Goal: Use online tool/utility: Utilize a website feature to perform a specific function

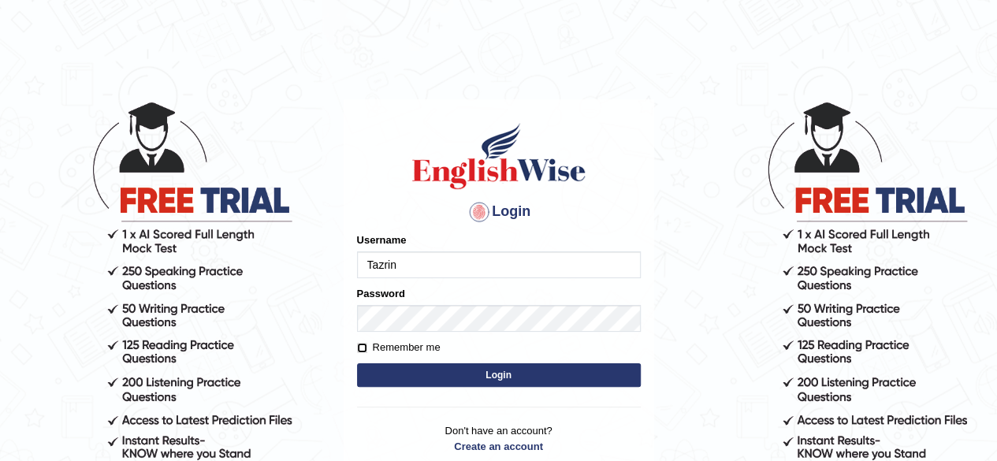
click at [363, 348] on input "Remember me" at bounding box center [362, 348] width 10 height 10
checkbox input "true"
click at [505, 371] on button "Login" at bounding box center [499, 375] width 284 height 24
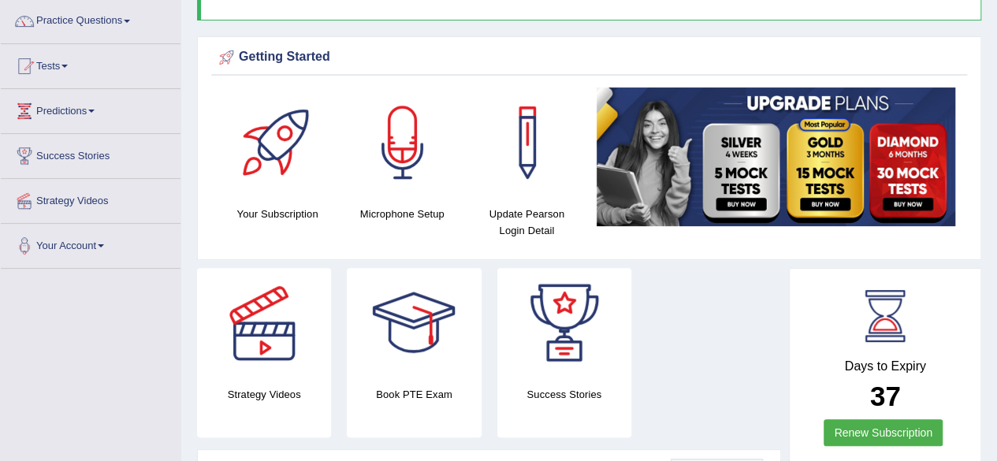
scroll to position [125, 0]
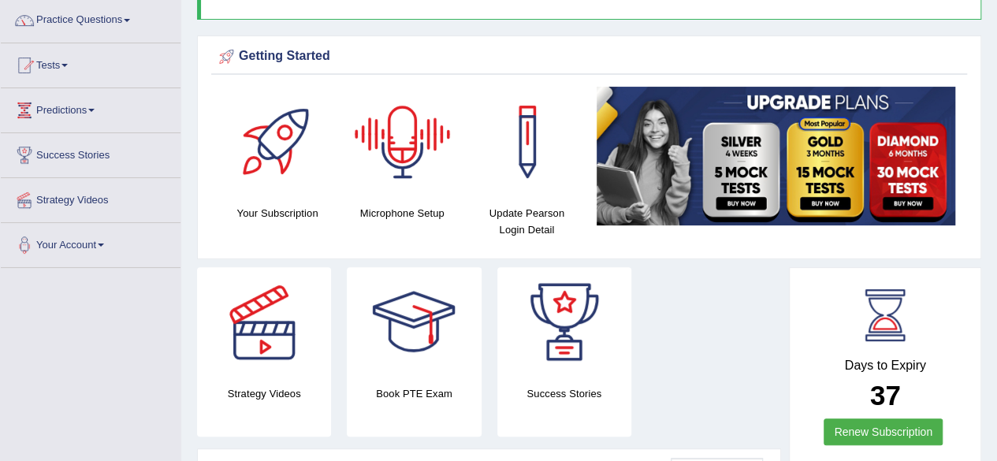
click at [400, 182] on div at bounding box center [403, 142] width 110 height 110
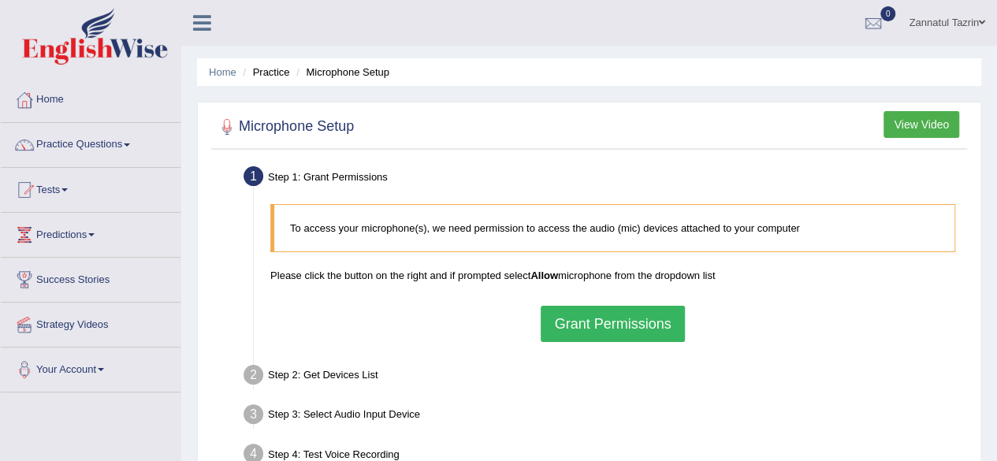
click at [610, 321] on button "Grant Permissions" at bounding box center [612, 324] width 143 height 36
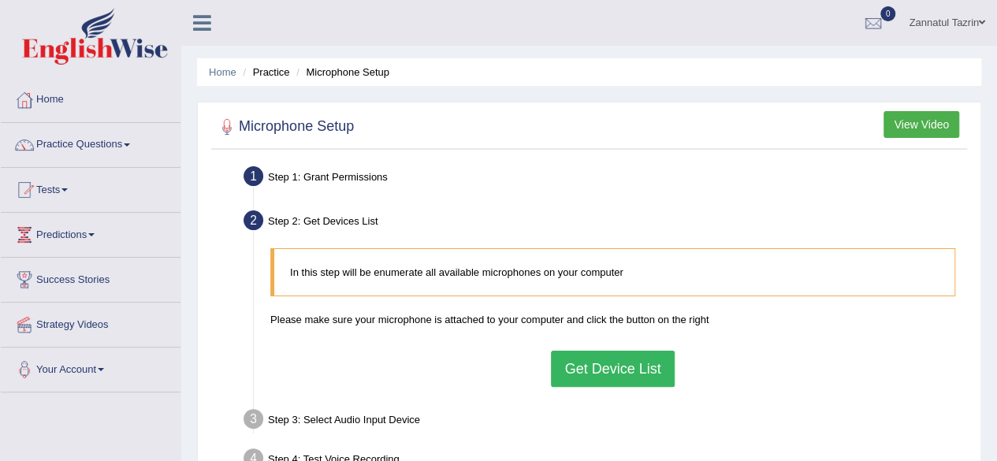
click at [601, 363] on button "Get Device List" at bounding box center [612, 369] width 123 height 36
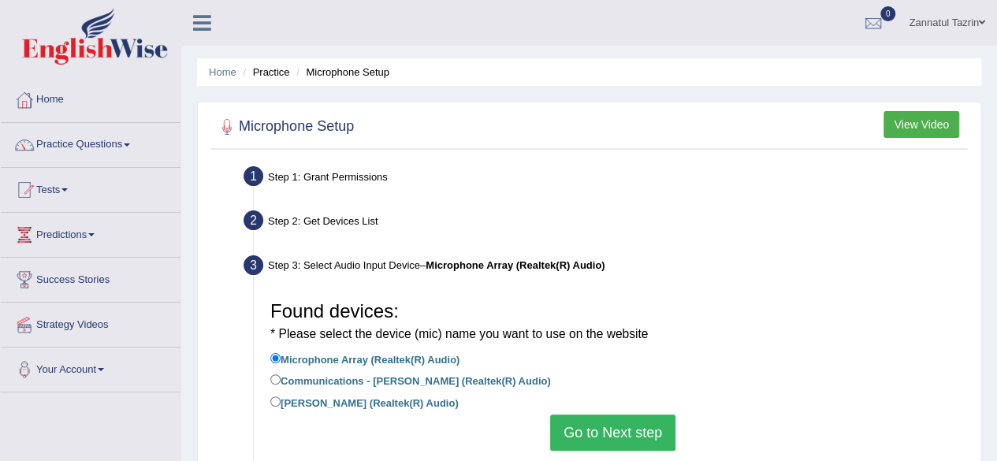
click at [318, 385] on label "Communications - [PERSON_NAME] (Realtek(R) Audio)" at bounding box center [410, 379] width 281 height 17
click at [281, 385] on input "Communications - [PERSON_NAME] (Realtek(R) Audio)" at bounding box center [275, 379] width 10 height 10
radio input "true"
click at [616, 426] on button "Go to Next step" at bounding box center [612, 433] width 125 height 36
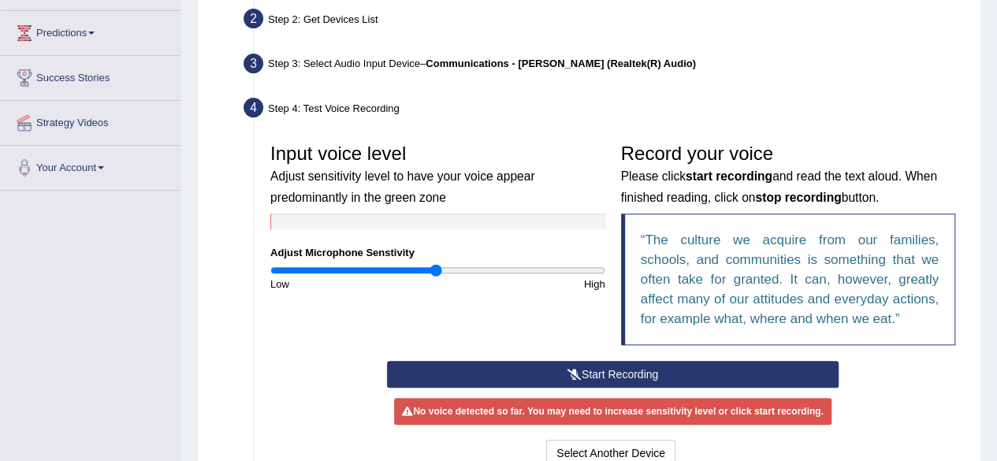
scroll to position [203, 0]
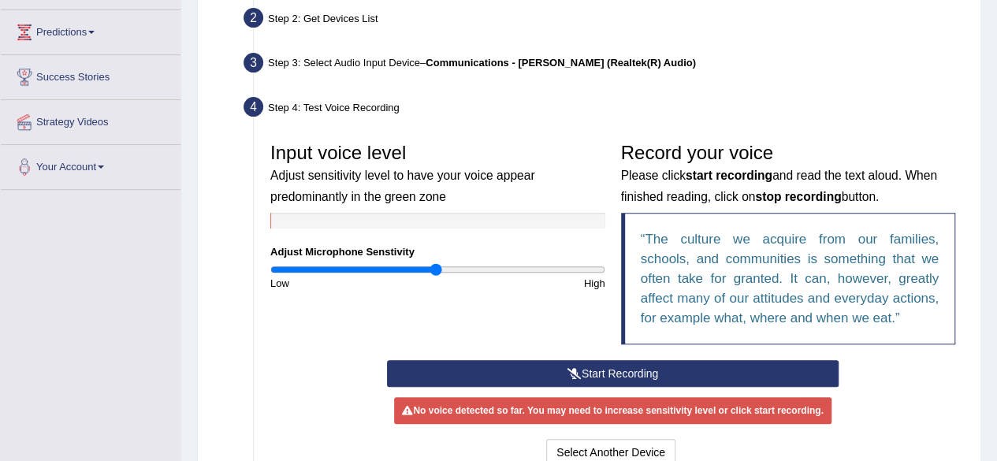
click at [608, 370] on button "Start Recording" at bounding box center [613, 373] width 452 height 27
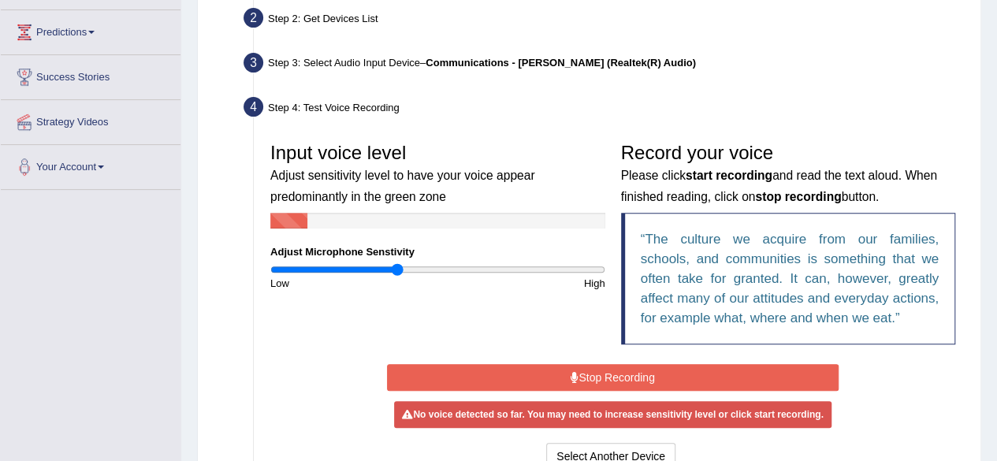
type input "0.76"
click at [396, 267] on input "range" at bounding box center [437, 269] width 335 height 13
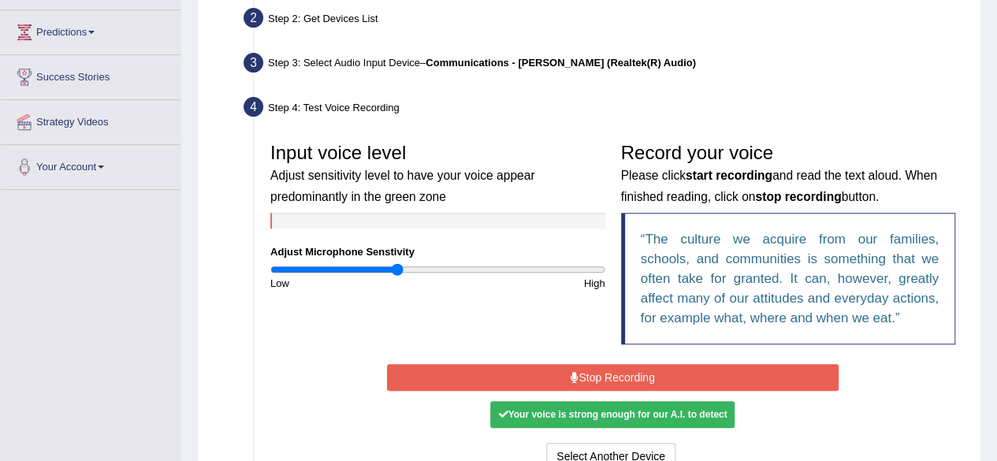
click at [615, 370] on button "Stop Recording" at bounding box center [613, 377] width 452 height 27
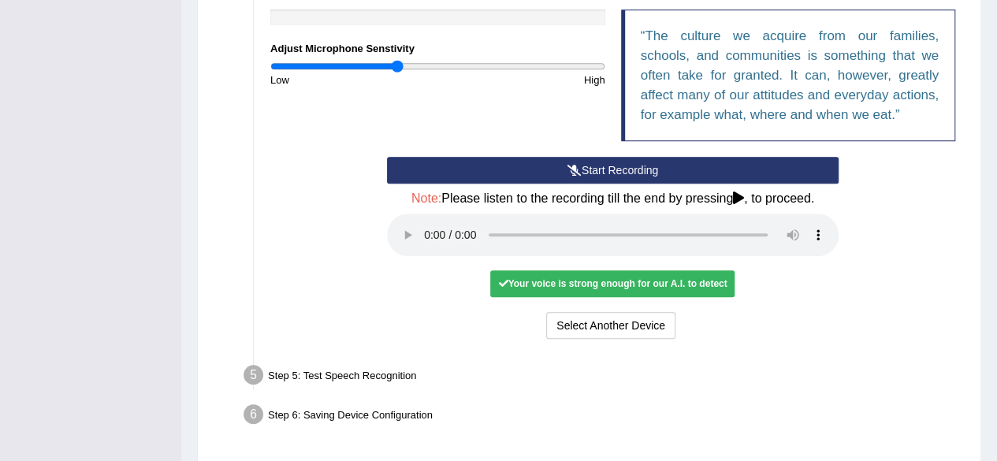
scroll to position [416, 0]
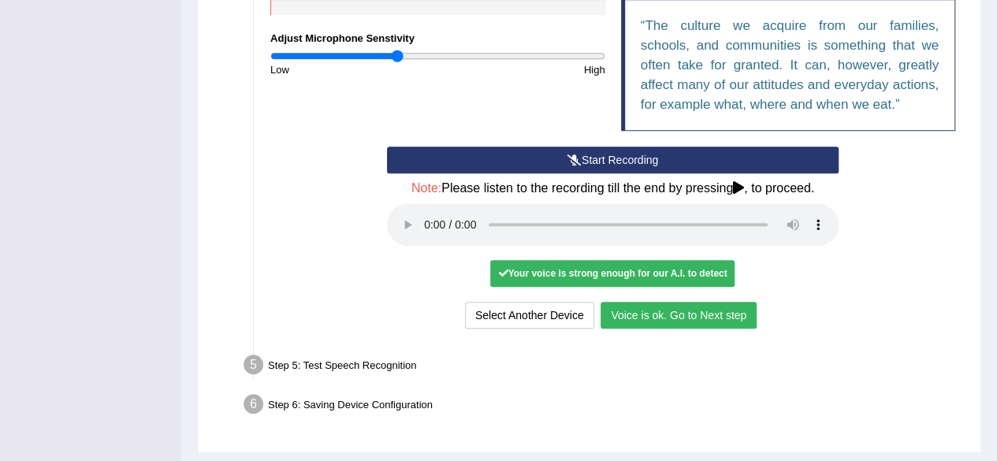
click at [681, 313] on button "Voice is ok. Go to Next step" at bounding box center [679, 315] width 156 height 27
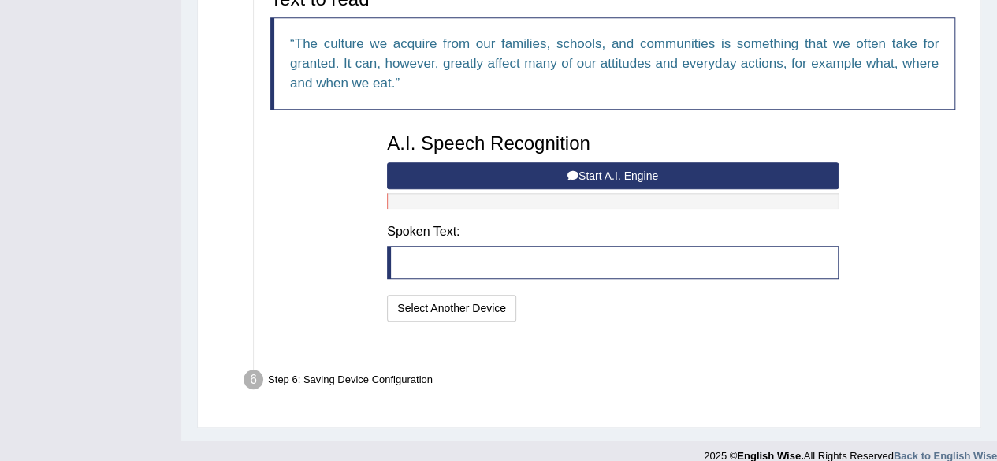
scroll to position [395, 0]
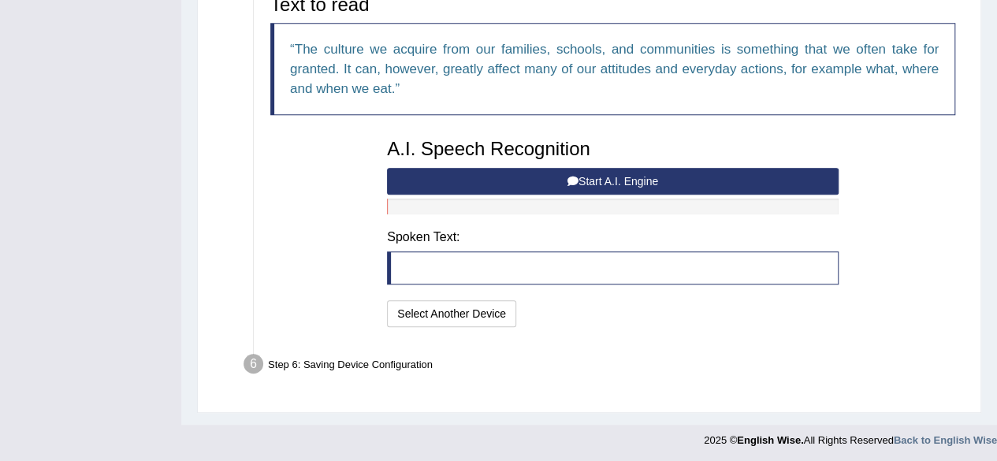
click at [619, 176] on button "Start A.I. Engine" at bounding box center [613, 181] width 452 height 27
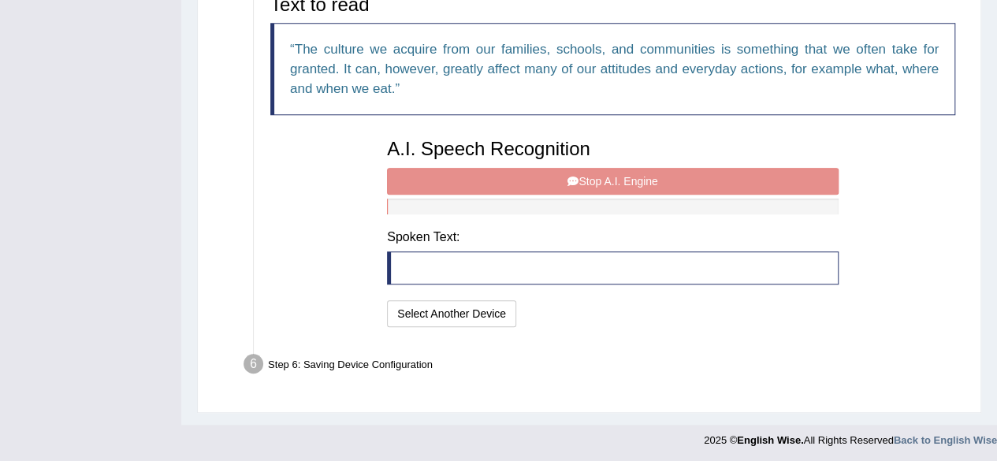
click at [619, 176] on div "A.I. Speech Recognition Start A.I. Engine Stop A.I. Engine Note: Please listen …" at bounding box center [612, 231] width 467 height 200
click at [583, 171] on div "A.I. Speech Recognition Start A.I. Engine Stop A.I. Engine Note: Please listen …" at bounding box center [612, 231] width 467 height 200
click at [607, 168] on div "A.I. Speech Recognition Start A.I. Engine Stop A.I. Engine Note: Please listen …" at bounding box center [612, 231] width 467 height 200
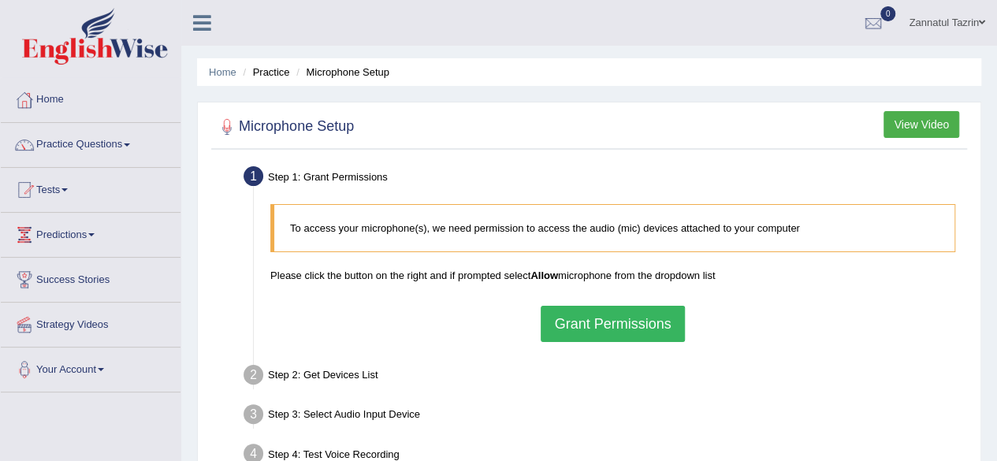
click at [619, 325] on button "Grant Permissions" at bounding box center [612, 324] width 143 height 36
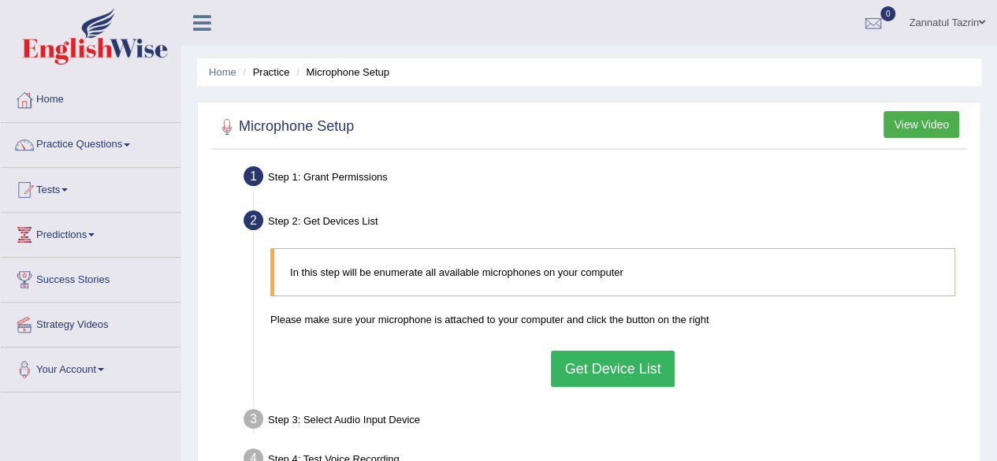
click at [608, 361] on button "Get Device List" at bounding box center [612, 369] width 123 height 36
